Goal: Information Seeking & Learning: Find specific fact

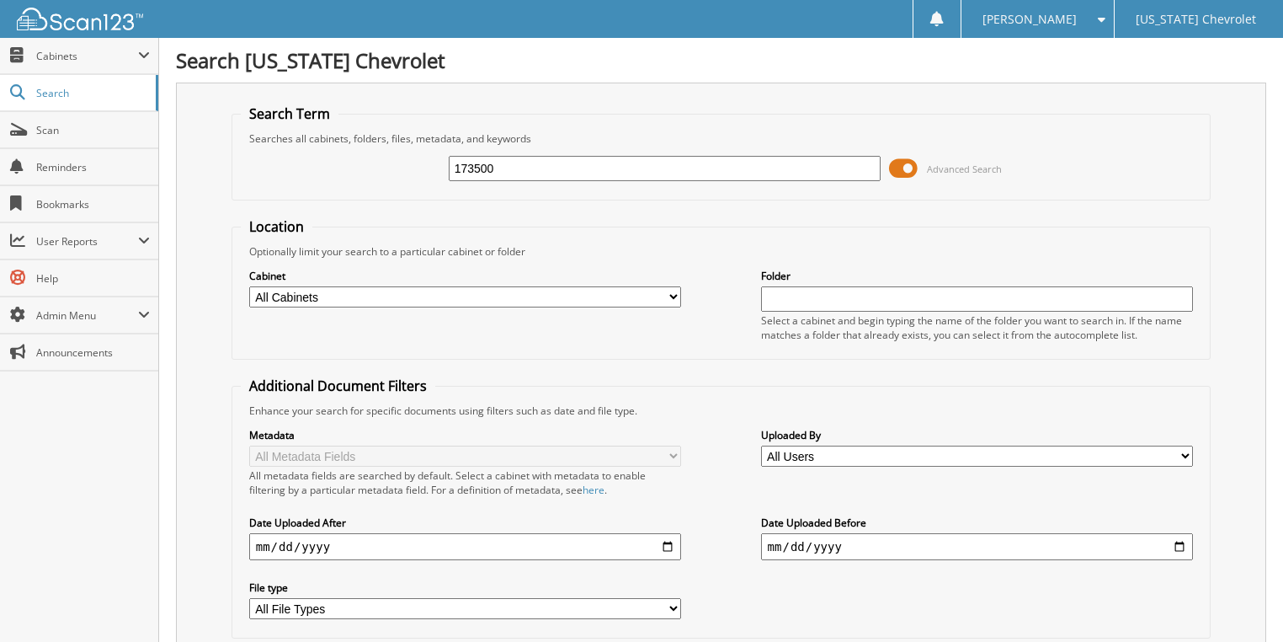
type input "173500"
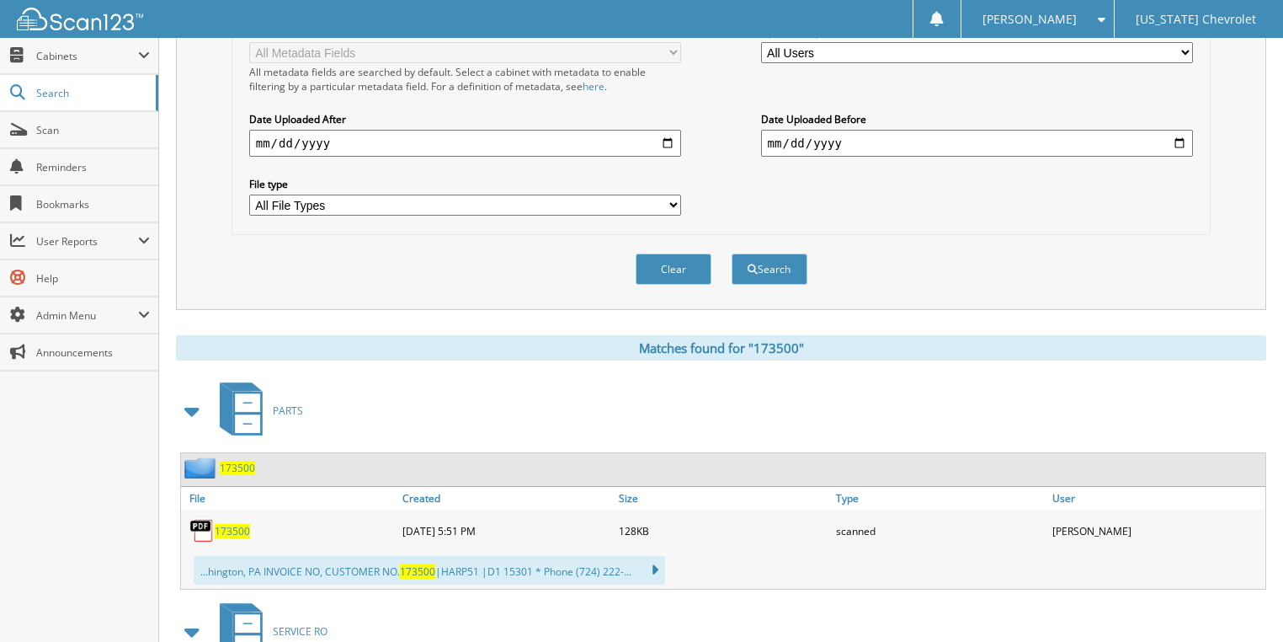
scroll to position [404, 0]
click at [231, 523] on span "173500" at bounding box center [232, 530] width 35 height 14
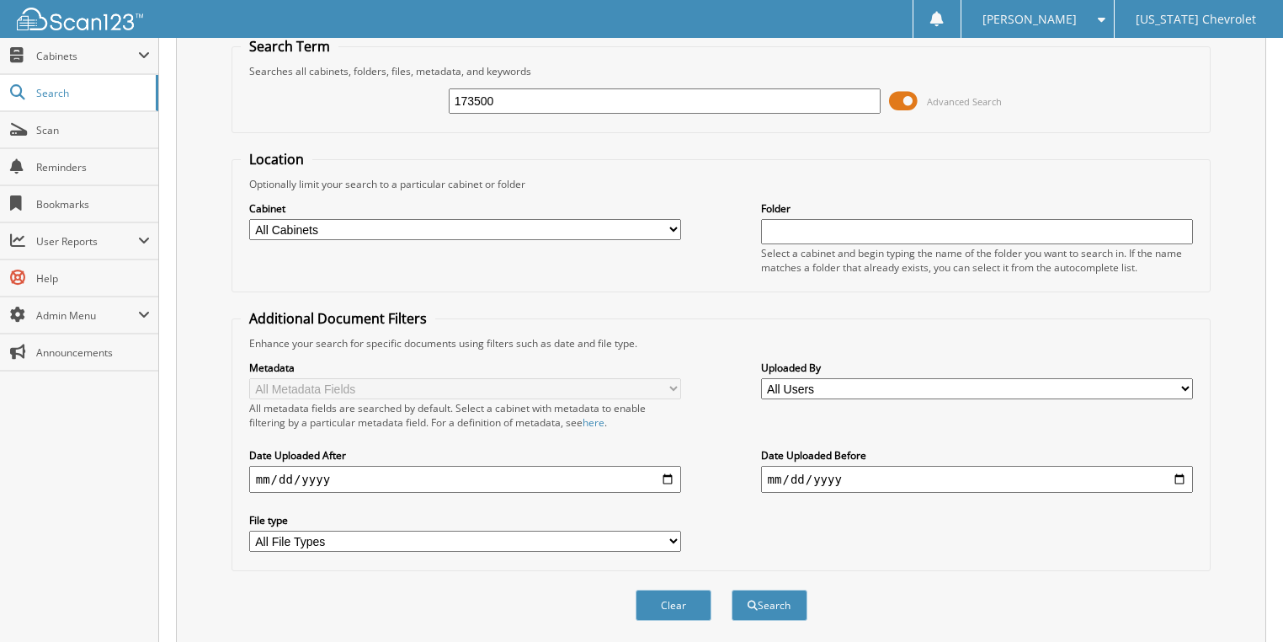
scroll to position [0, 0]
